Goal: Information Seeking & Learning: Learn about a topic

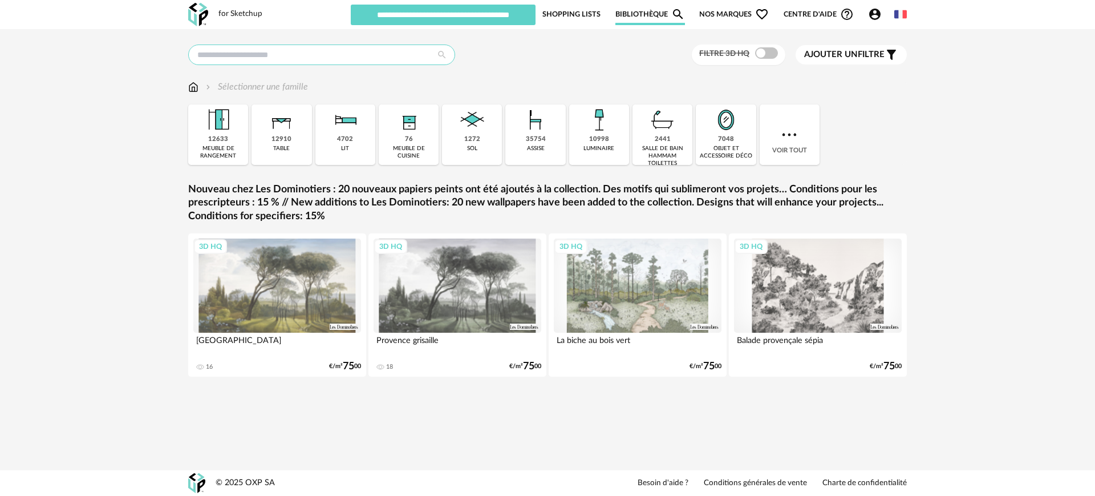
click at [250, 50] on input "text" at bounding box center [321, 54] width 267 height 21
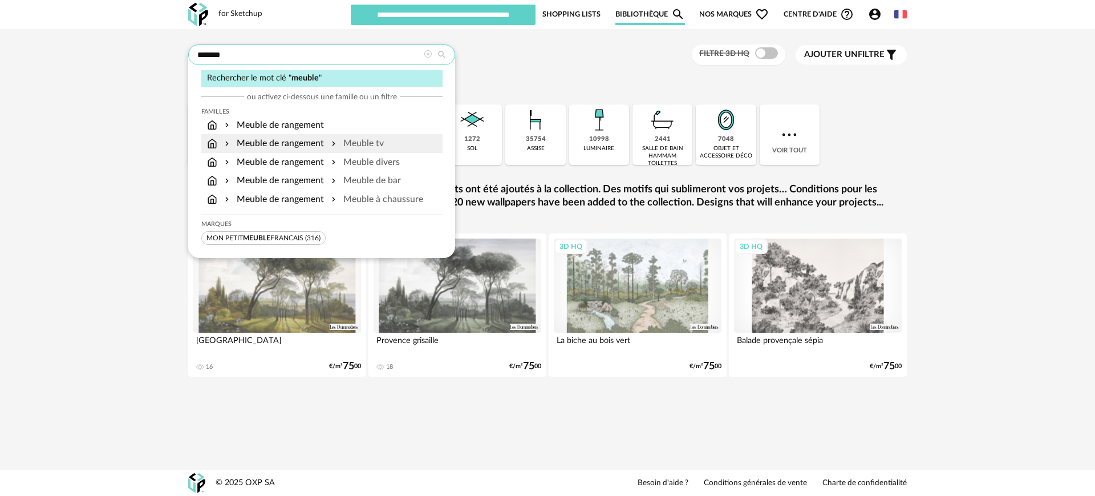
type input "******"
click at [319, 143] on div "Meuble de rangement" at bounding box center [273, 143] width 102 height 13
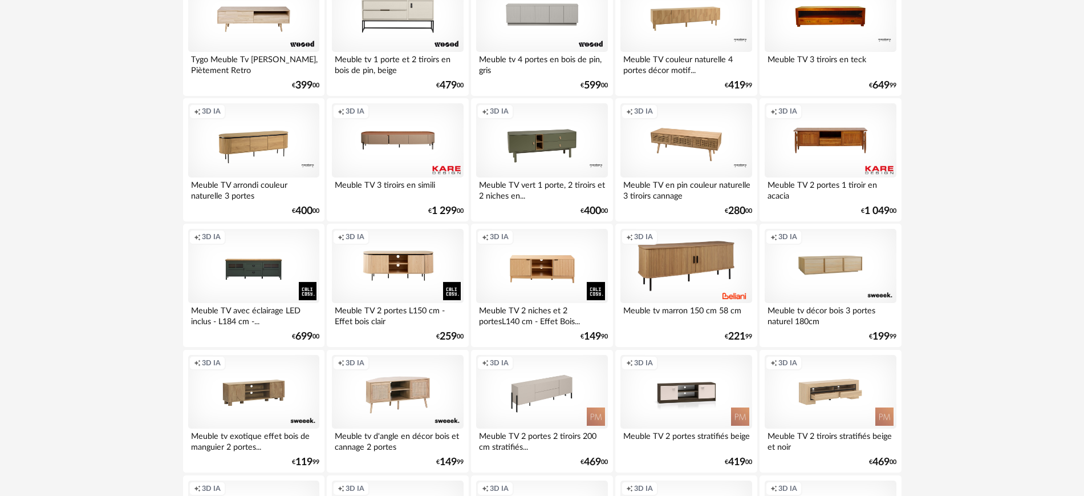
scroll to position [214, 0]
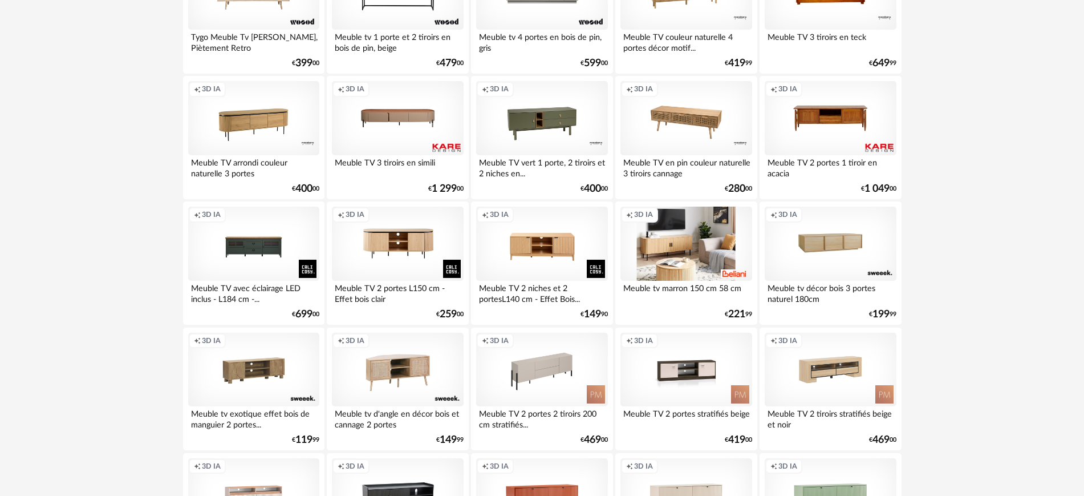
click at [688, 250] on div "Creation icon 3D IA" at bounding box center [686, 243] width 131 height 74
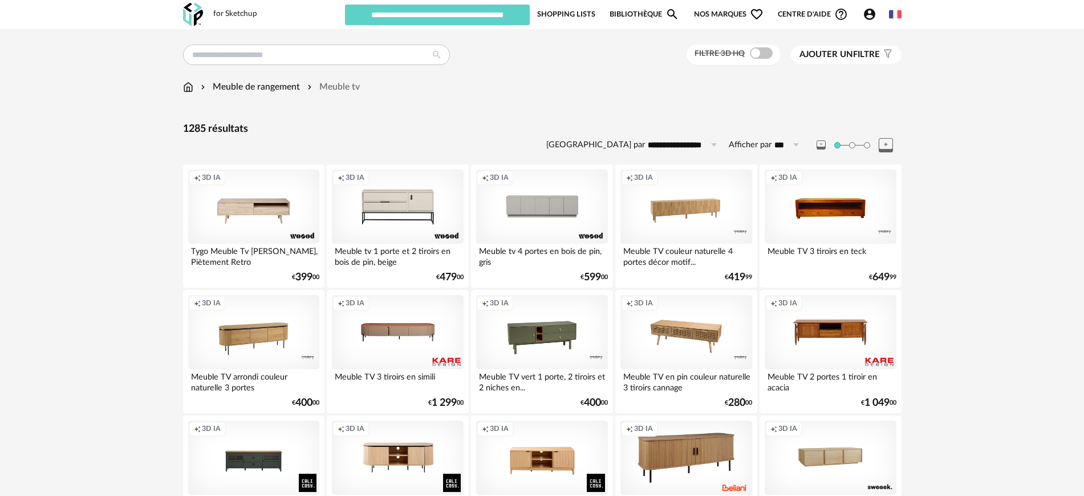
click at [743, 12] on span "Nos marques Heart Outline icon" at bounding box center [729, 14] width 70 height 22
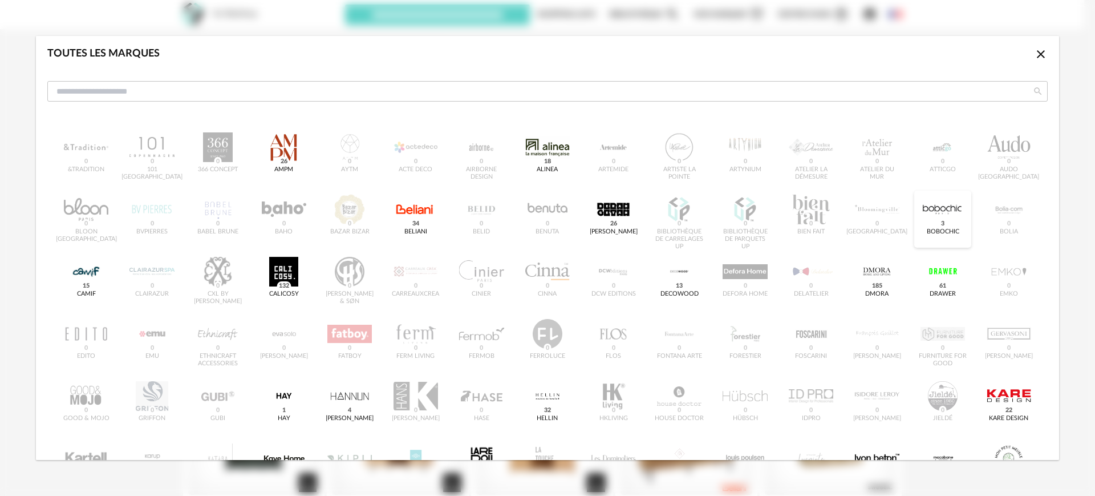
click at [935, 214] on div "dialog" at bounding box center [943, 210] width 44 height 30
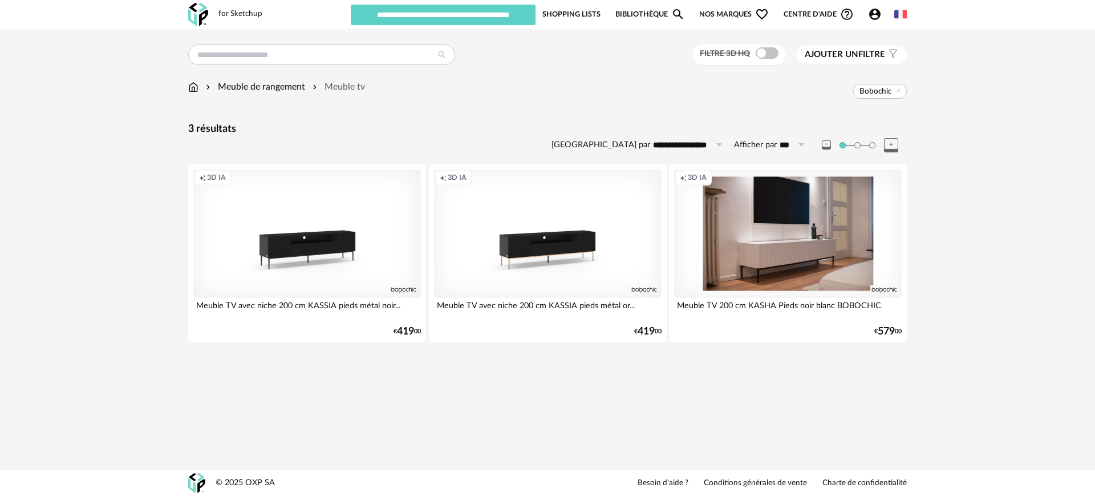
click at [751, 11] on span "Nos marques Heart Outline icon" at bounding box center [734, 14] width 70 height 22
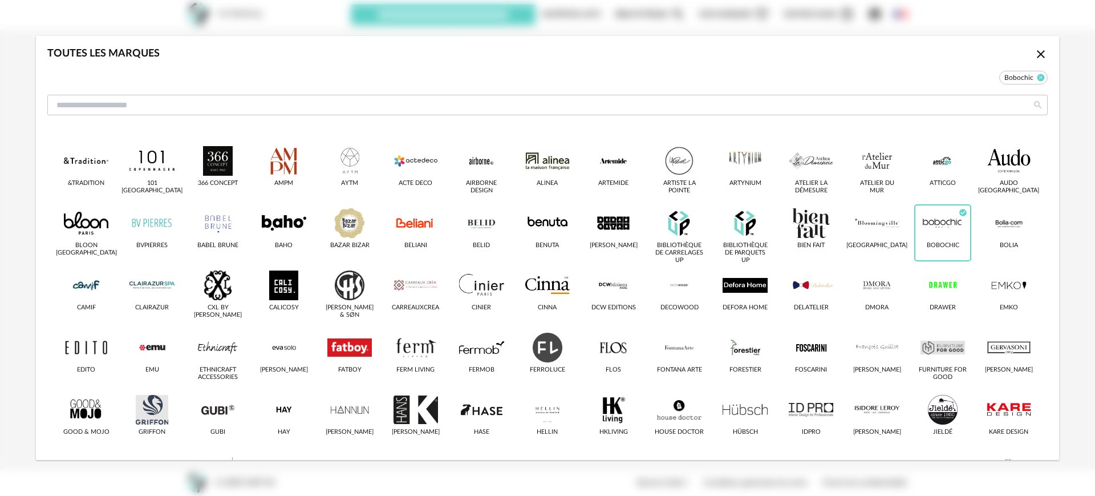
click at [1038, 75] on icon "dialog" at bounding box center [1041, 77] width 7 height 7
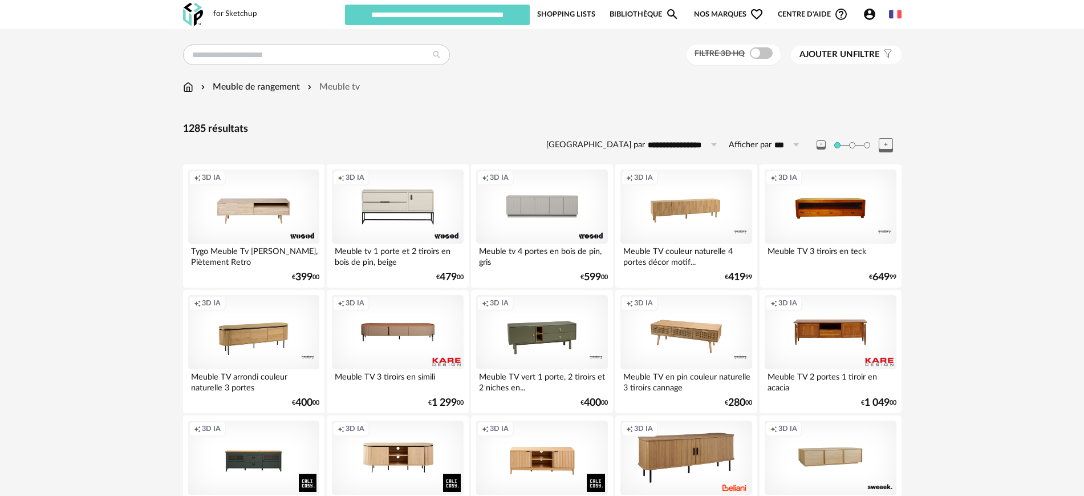
click at [699, 13] on span "Nos marques Heart Outline icon" at bounding box center [729, 14] width 70 height 22
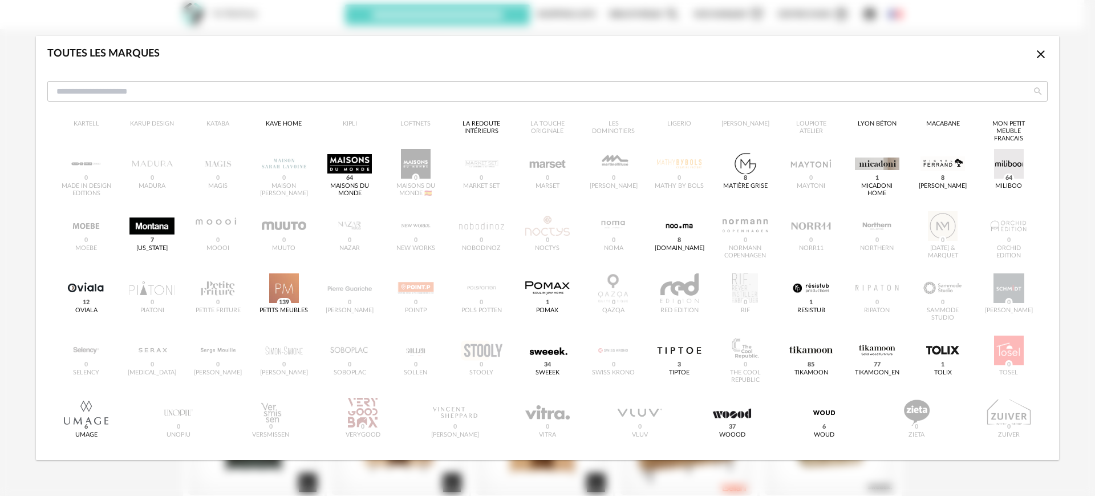
scroll to position [363, 0]
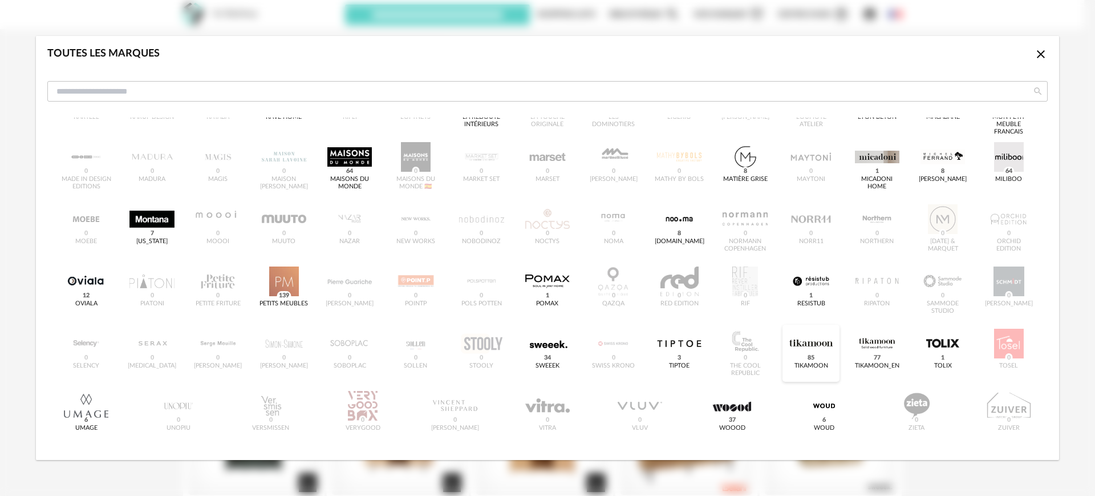
click at [800, 347] on div "dialog" at bounding box center [811, 344] width 44 height 30
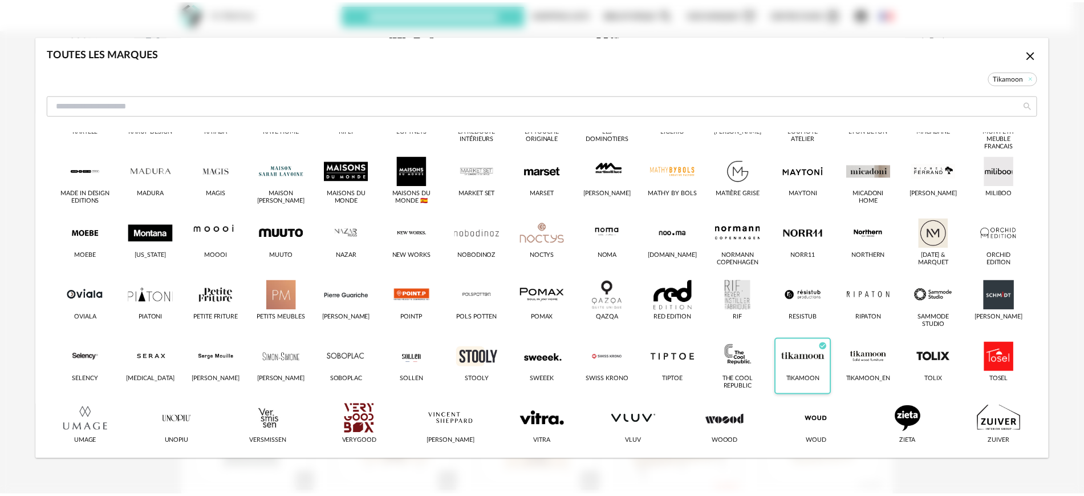
scroll to position [377, 0]
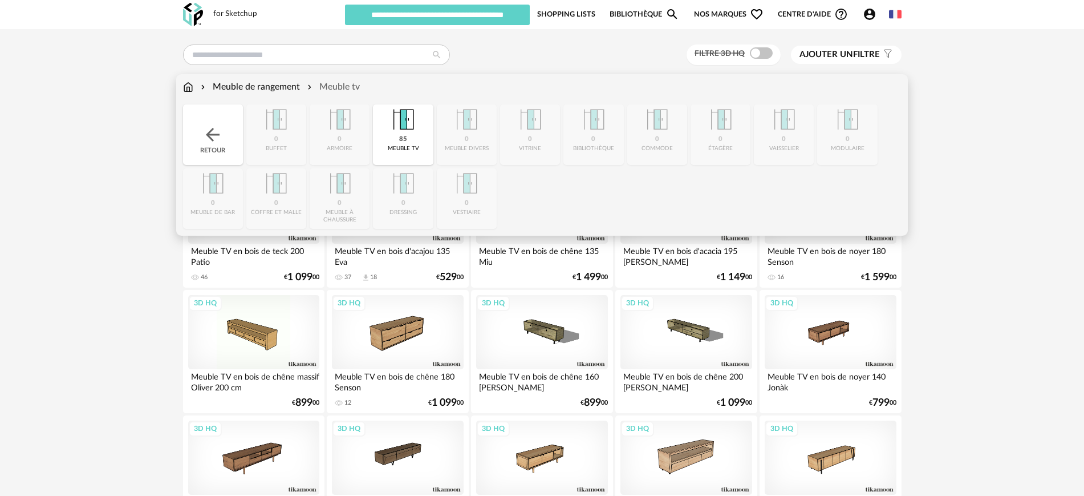
click at [351, 86] on div "Meuble tv" at bounding box center [332, 86] width 55 height 13
click at [350, 87] on div "Meuble tv" at bounding box center [332, 86] width 55 height 13
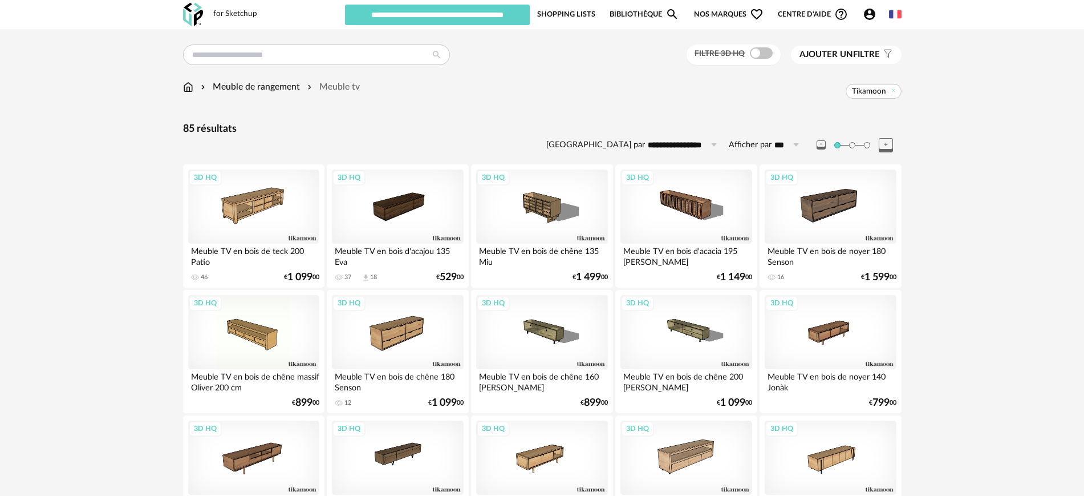
click at [715, 13] on span "Nos marques Heart Outline icon" at bounding box center [729, 14] width 70 height 22
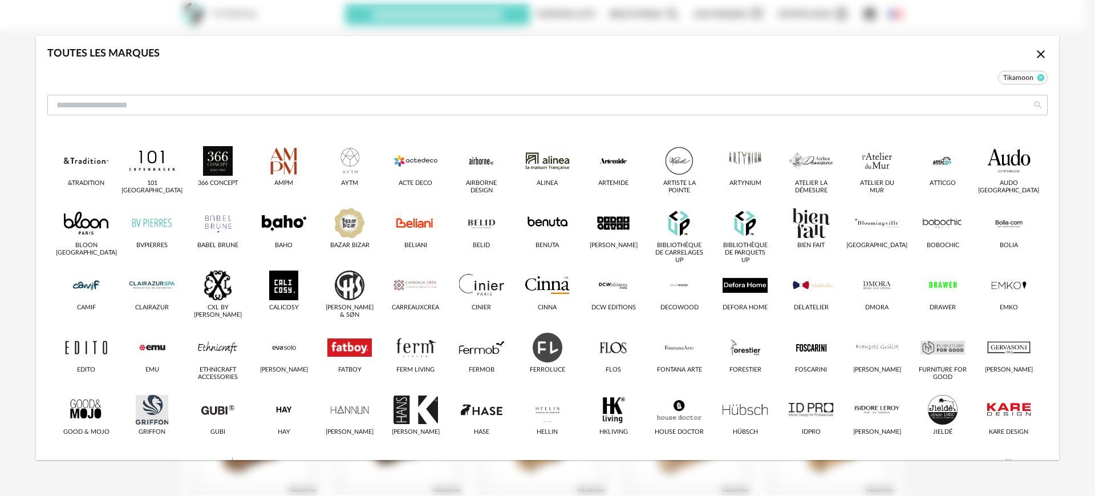
click at [1038, 79] on icon "dialog" at bounding box center [1041, 77] width 7 height 7
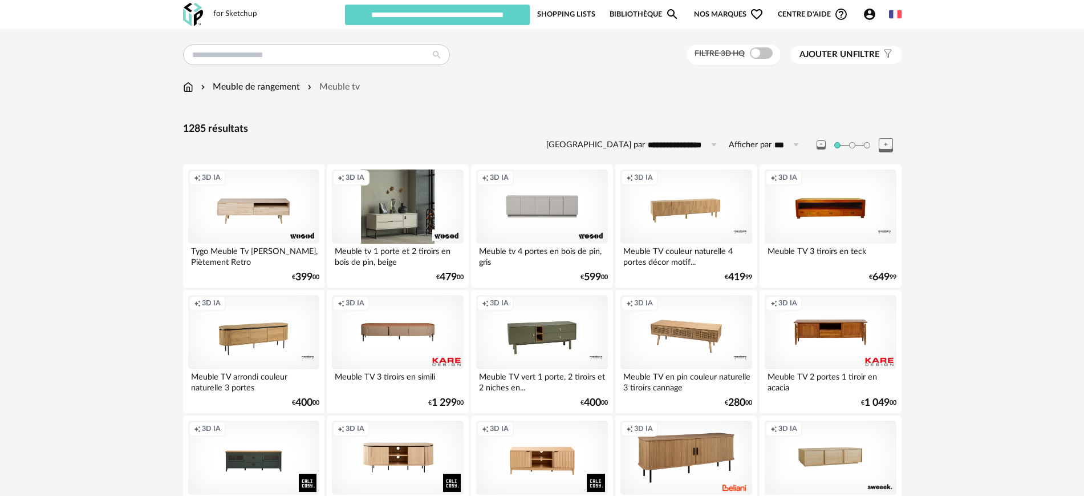
click at [391, 195] on div "Creation icon 3D IA" at bounding box center [397, 206] width 131 height 74
